Goal: Information Seeking & Learning: Learn about a topic

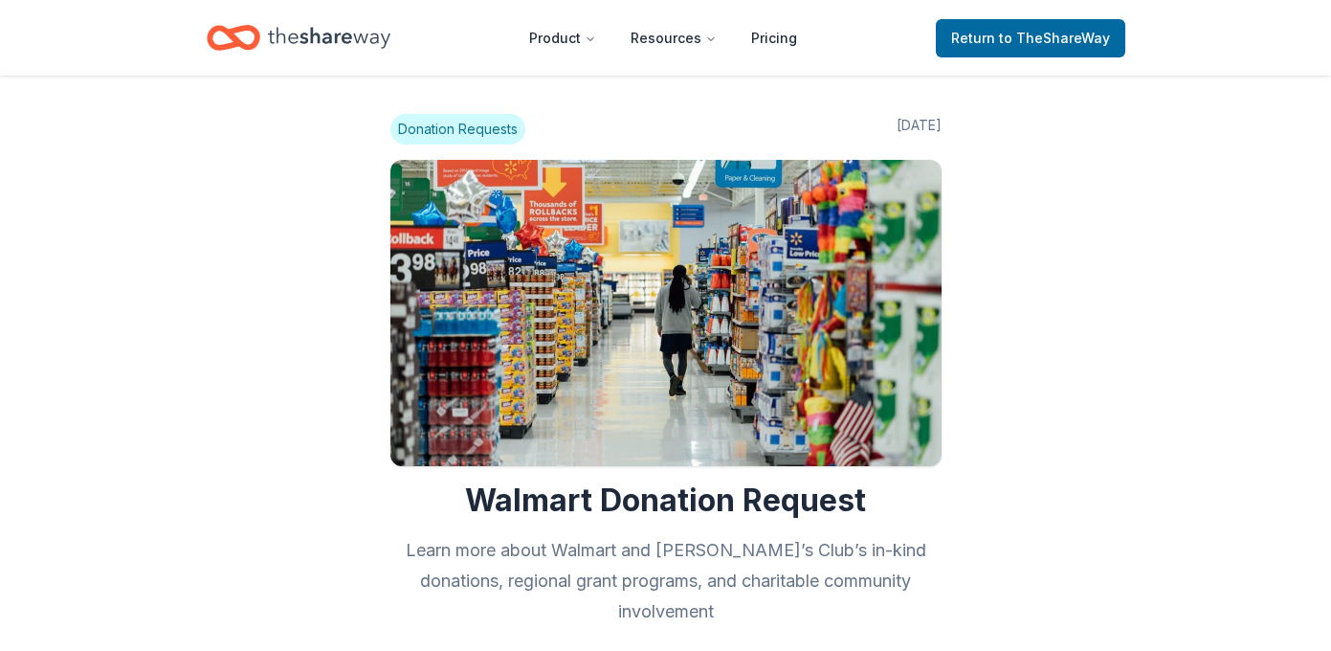
scroll to position [1236, 0]
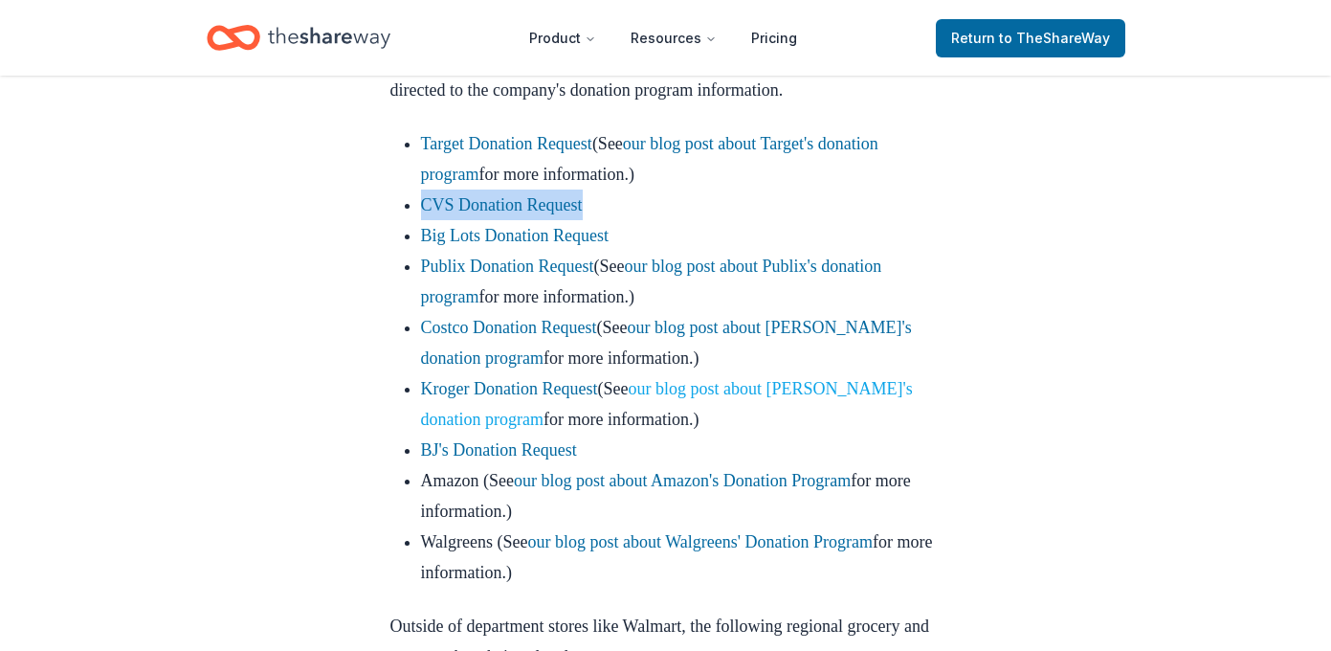
click at [541, 429] on link "our blog post about Kroger's donation program" at bounding box center [667, 404] width 492 height 50
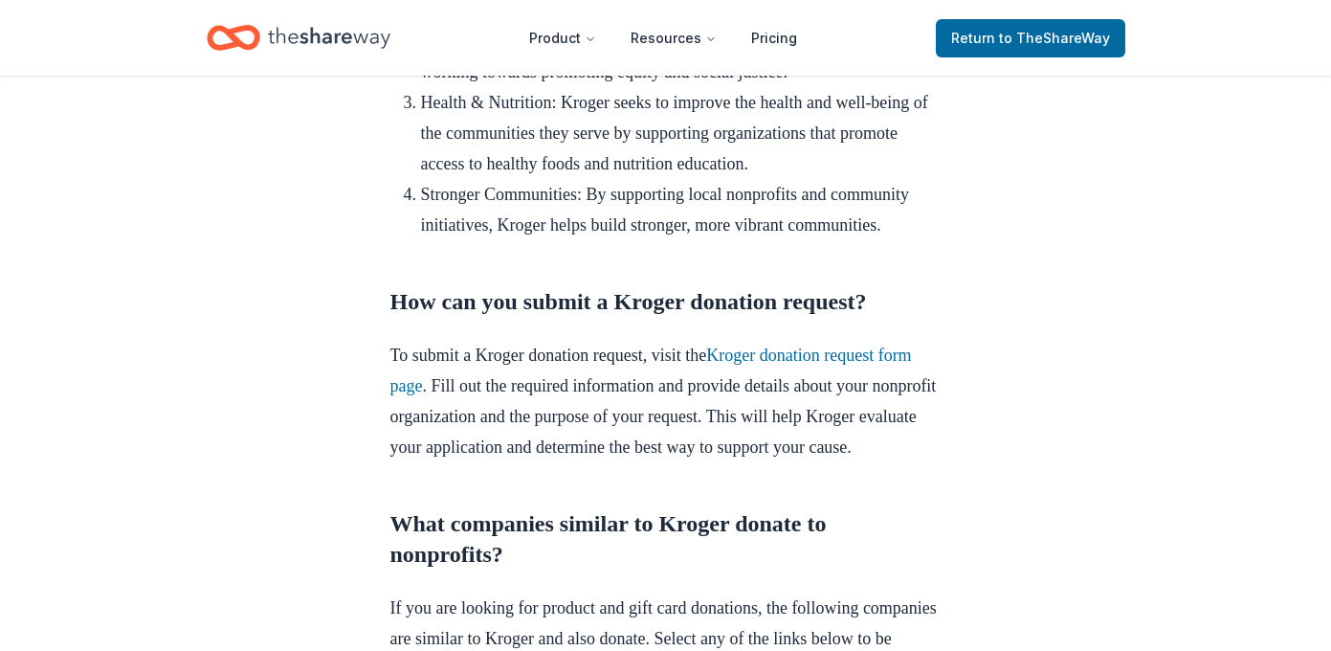
scroll to position [2213, 0]
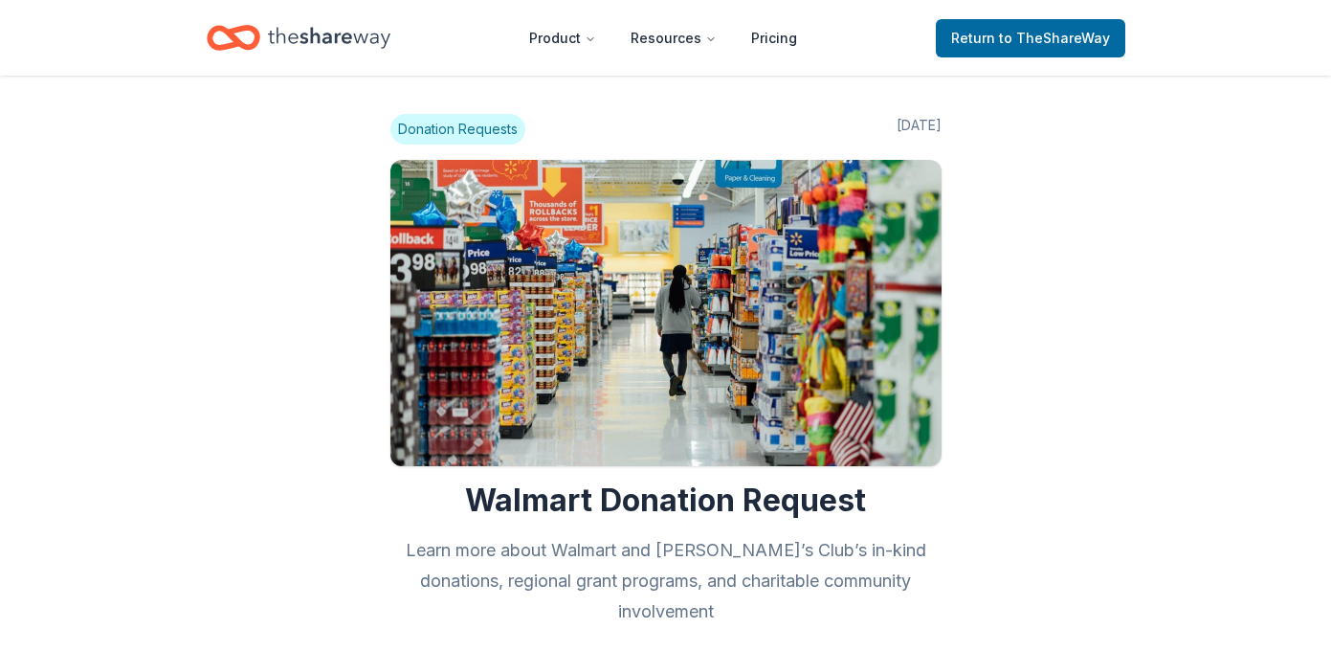
scroll to position [1236, 0]
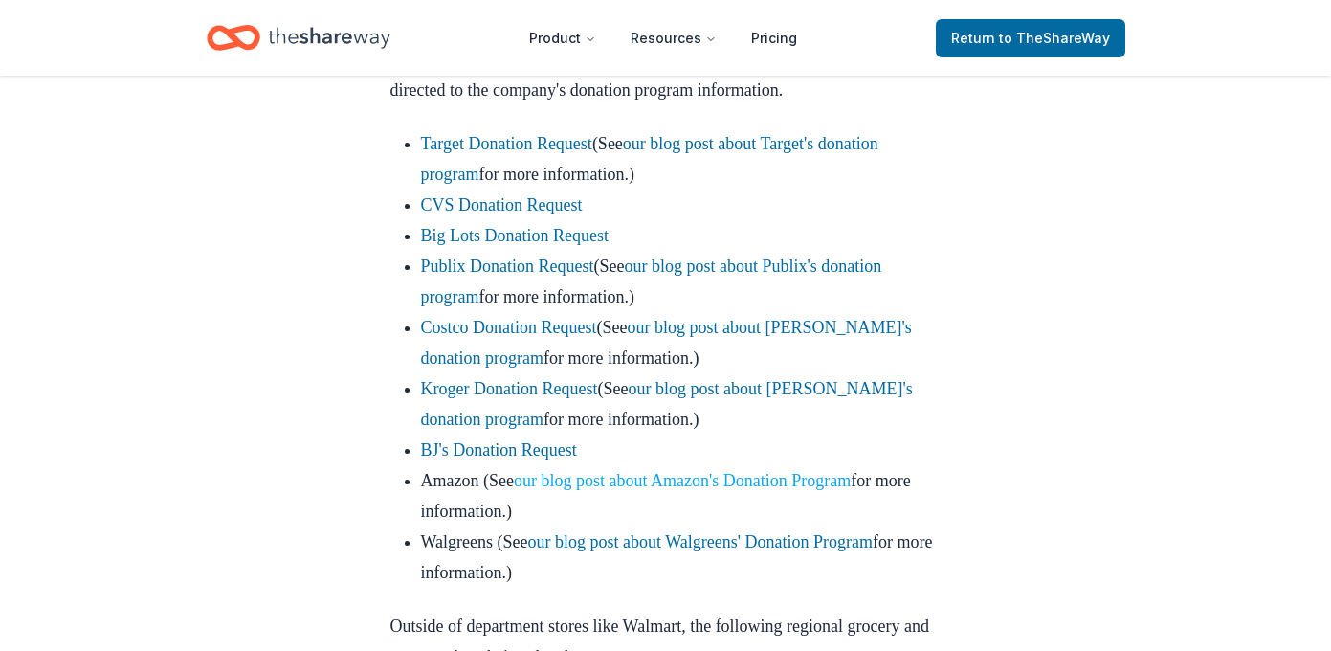
click at [699, 490] on link "our blog post about Amazon's Donation Program" at bounding box center [682, 480] width 337 height 19
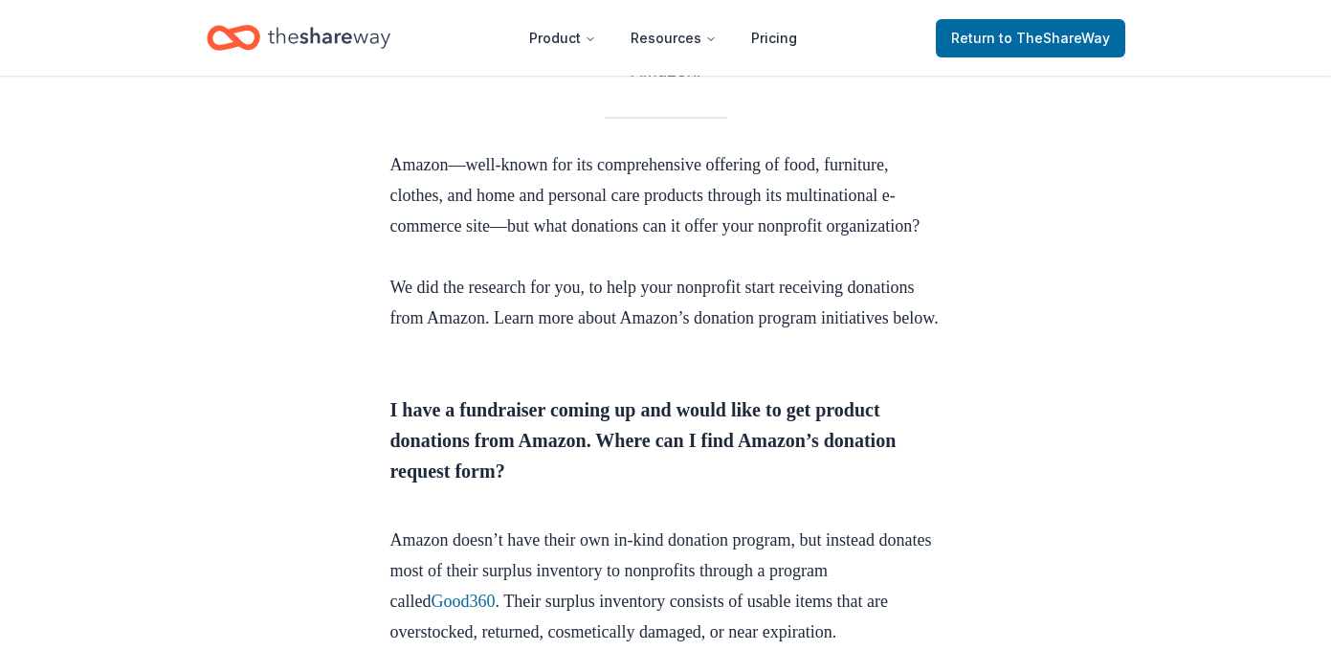
scroll to position [580, 0]
